Goal: Task Accomplishment & Management: Manage account settings

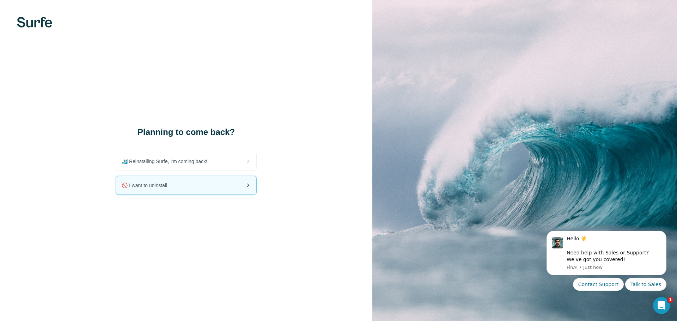
click at [185, 184] on div "🚫 I want to uninstall" at bounding box center [186, 185] width 140 height 18
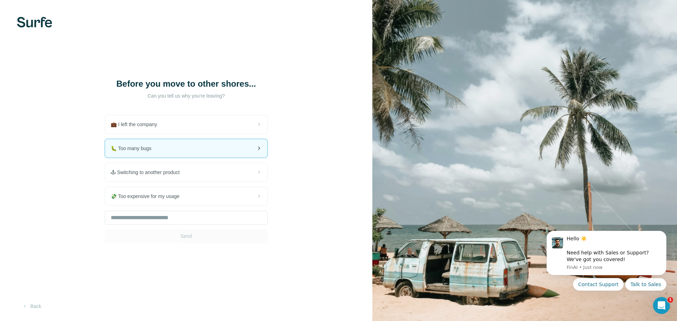
click at [155, 151] on span "🐛 Too many bugs" at bounding box center [134, 148] width 47 height 7
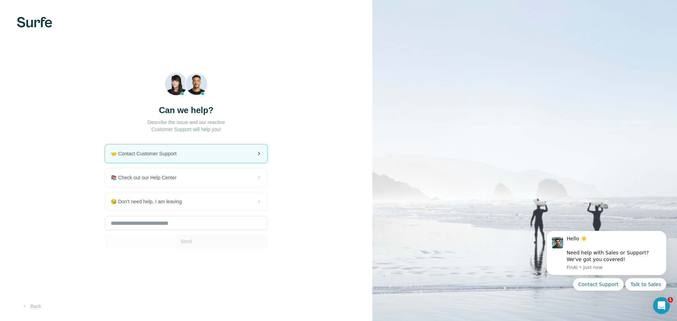
click at [188, 150] on div "🤝 Contact Customer Support" at bounding box center [186, 154] width 162 height 18
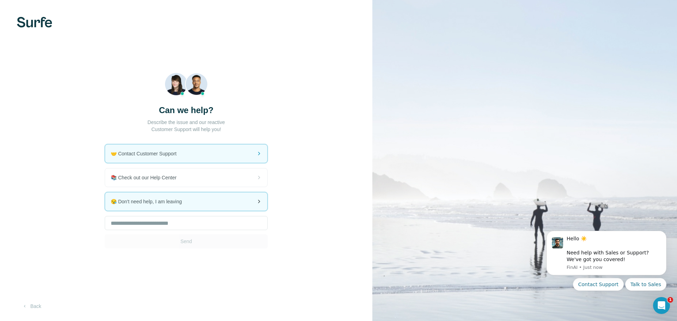
click at [185, 205] on span "😪 Don't need help, I am leaving" at bounding box center [149, 201] width 77 height 7
